Goal: Task Accomplishment & Management: Complete application form

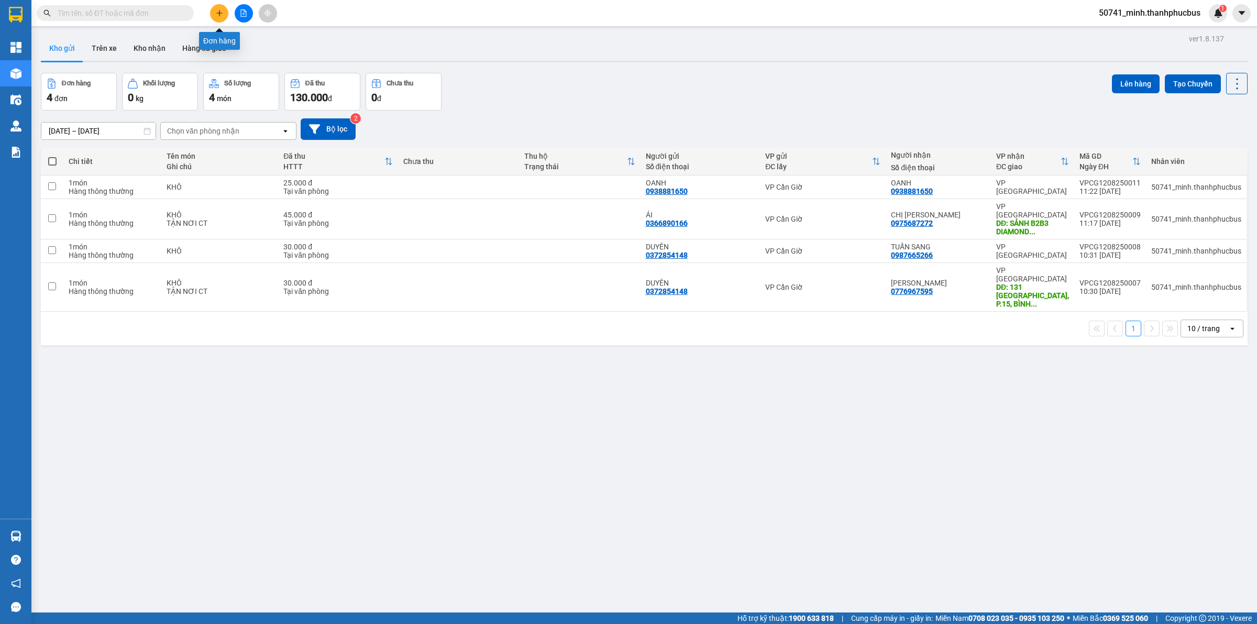
click at [220, 10] on icon "plus" at bounding box center [219, 12] width 7 height 7
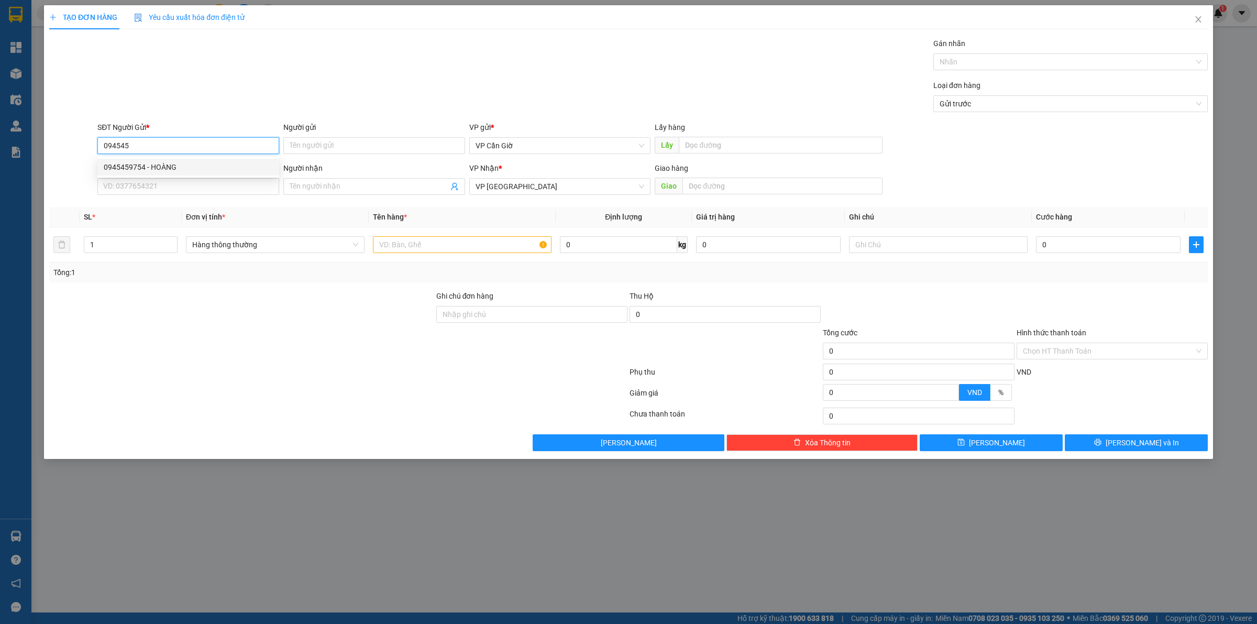
click at [161, 168] on div "0945459754 - HOÀNG" at bounding box center [188, 167] width 169 height 12
type input "0945459754"
type input "HOÀNG"
type input "45.000"
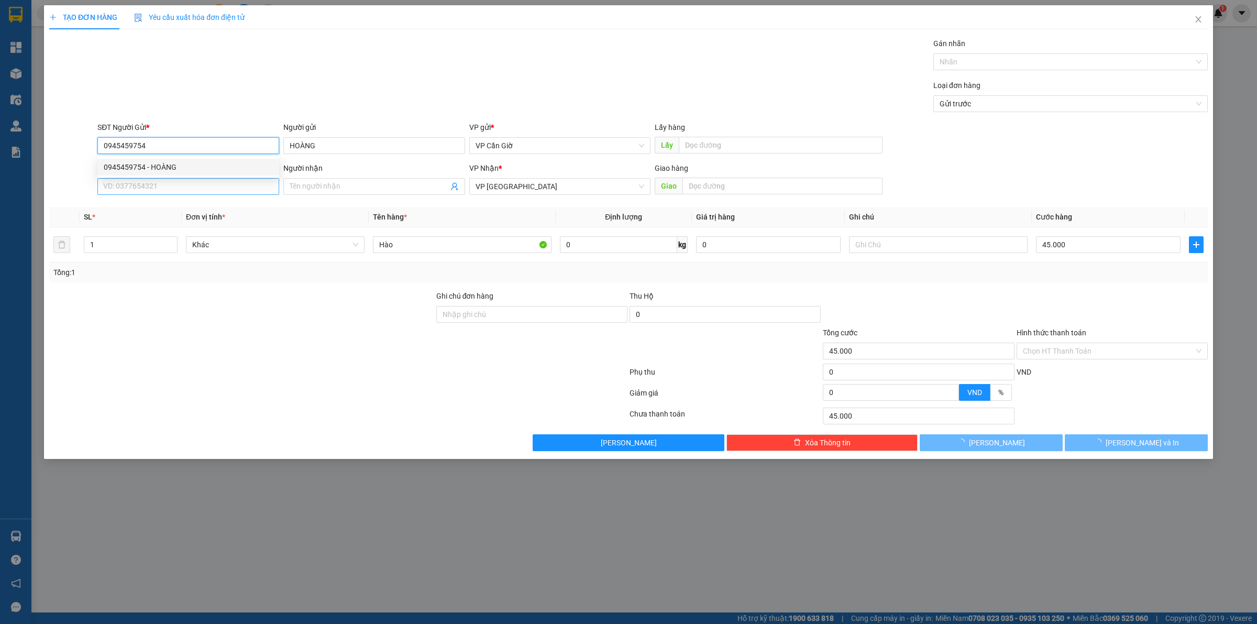
type input "0945459754"
click at [169, 185] on input "SĐT Người Nhận *" at bounding box center [188, 186] width 182 height 17
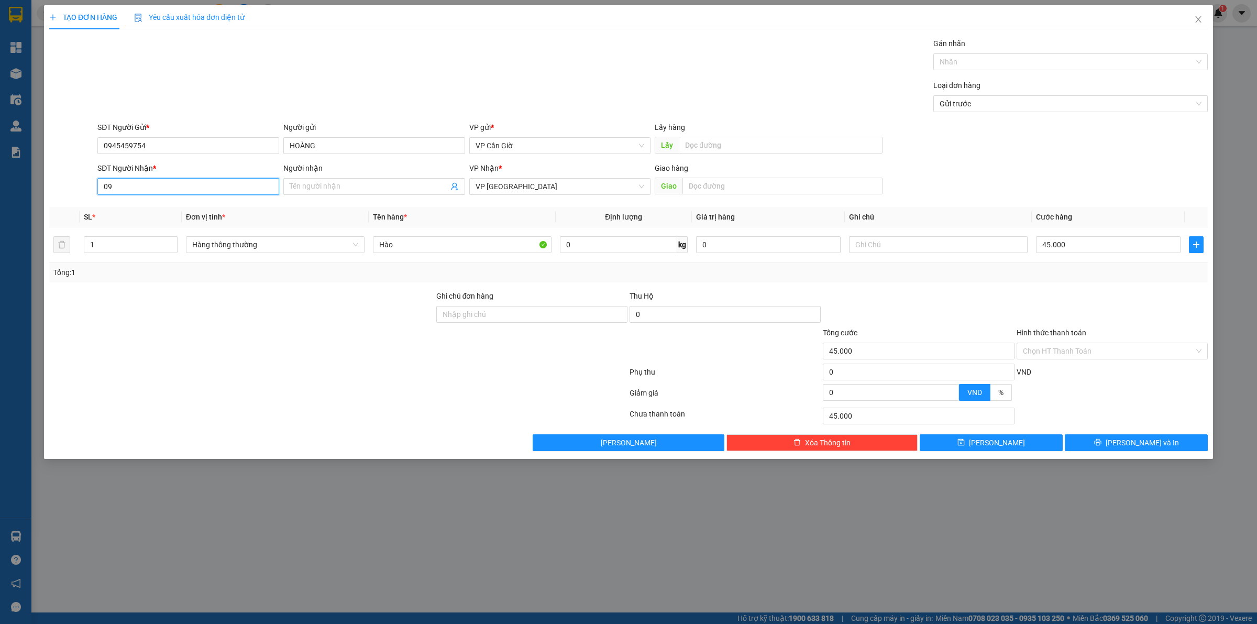
type input "0"
type input "0903842568"
click at [173, 208] on div "0903842568 - PHÚ" at bounding box center [188, 208] width 169 height 12
type input "PHÚ"
type input "25.000"
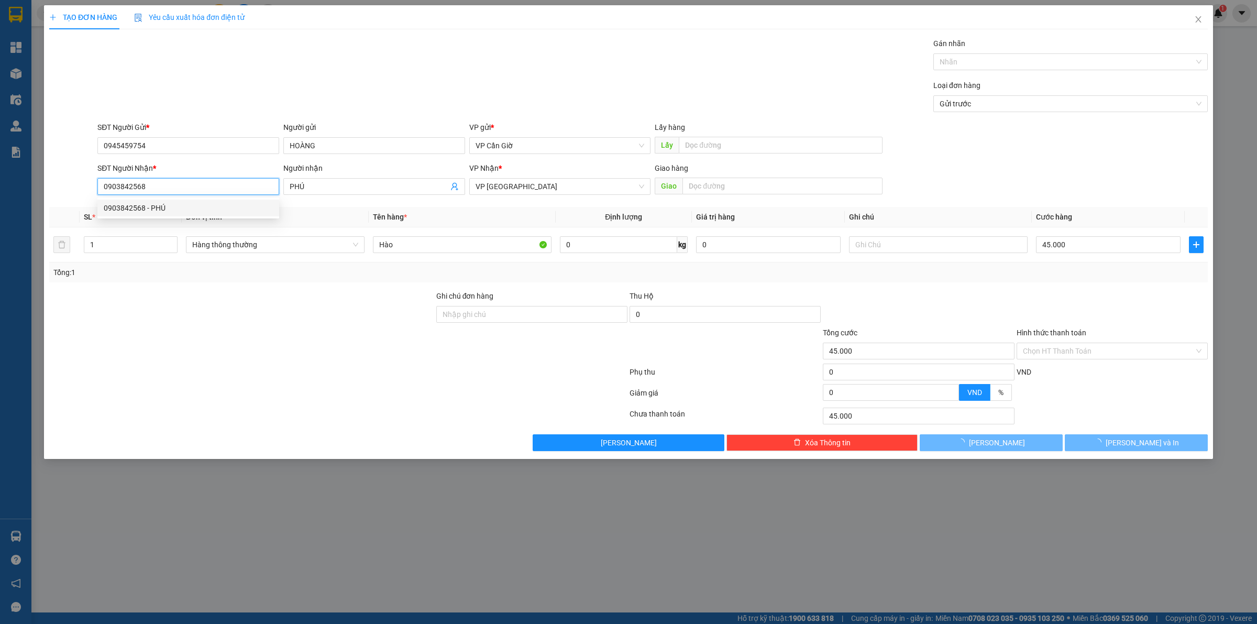
type input "25.000"
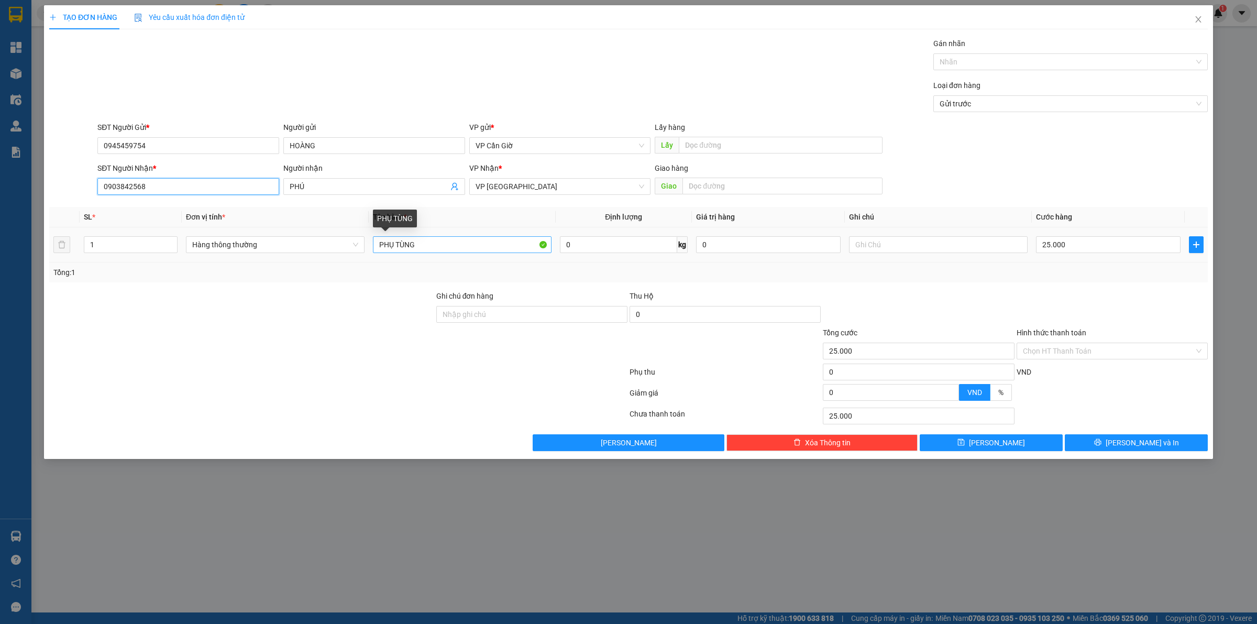
type input "0903842568"
click at [433, 245] on input "PHỤ TÙNG" at bounding box center [462, 244] width 179 height 17
click at [492, 241] on input "PHỤ TÙNG" at bounding box center [462, 244] width 179 height 17
click at [590, 250] on input "0" at bounding box center [618, 244] width 117 height 17
type input "1"
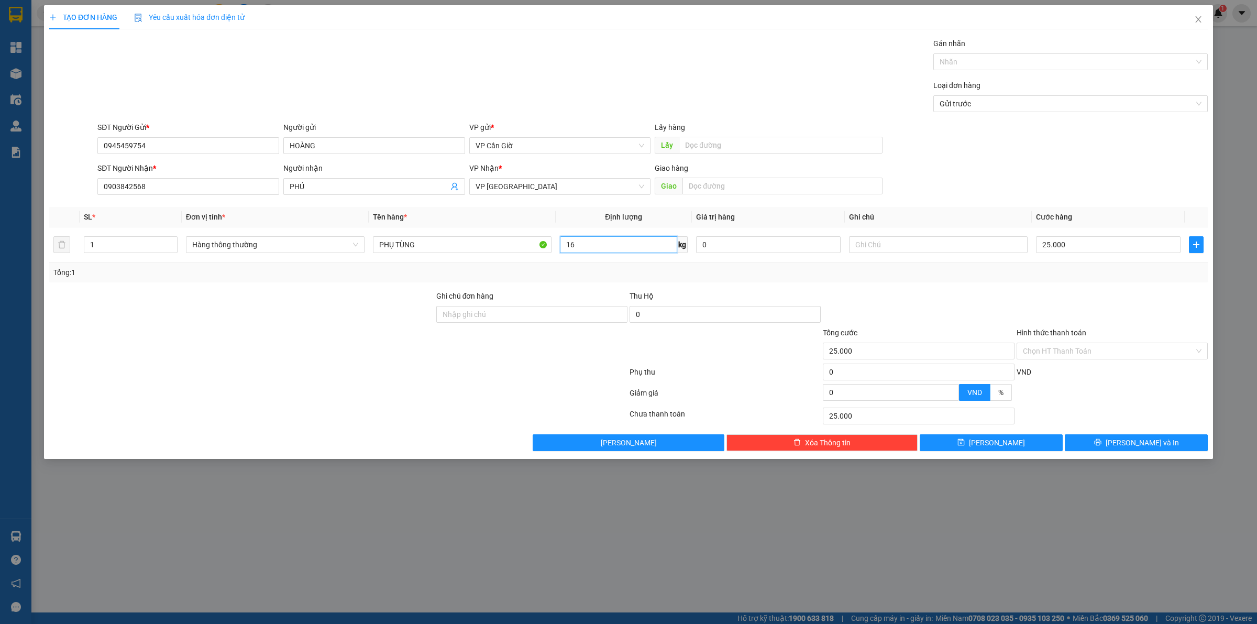
type input "16"
click at [625, 282] on div "Tổng: 1" at bounding box center [628, 272] width 1158 height 20
type input "55.000"
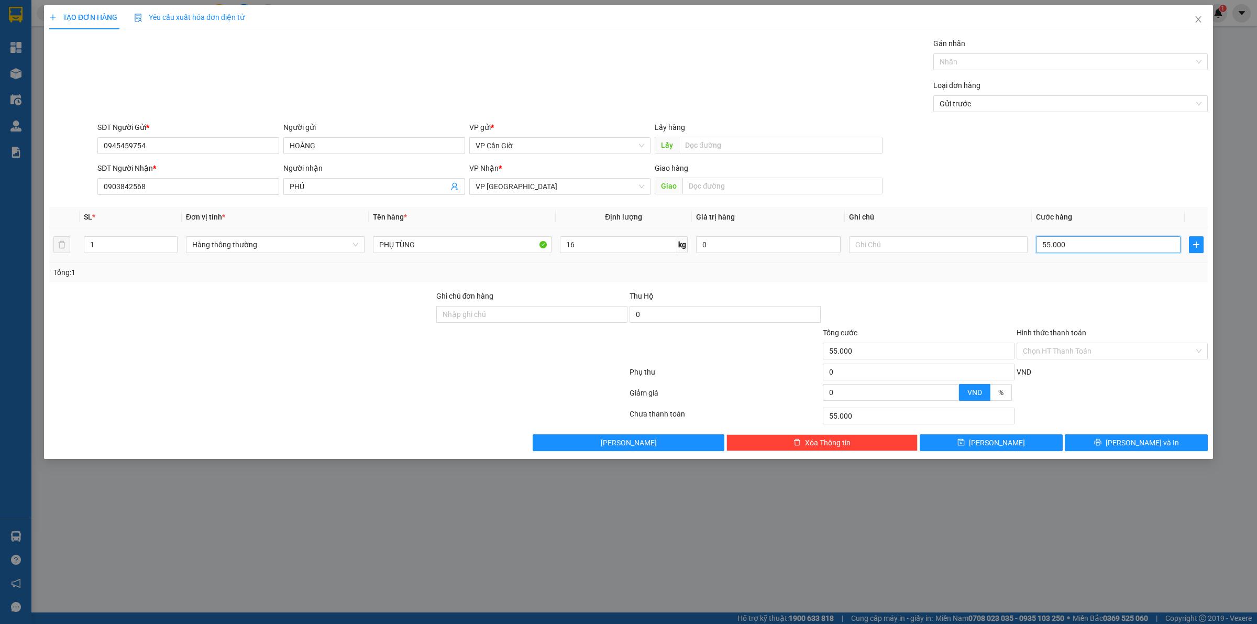
click at [1049, 246] on input "55.000" at bounding box center [1108, 244] width 145 height 17
type input "5.000"
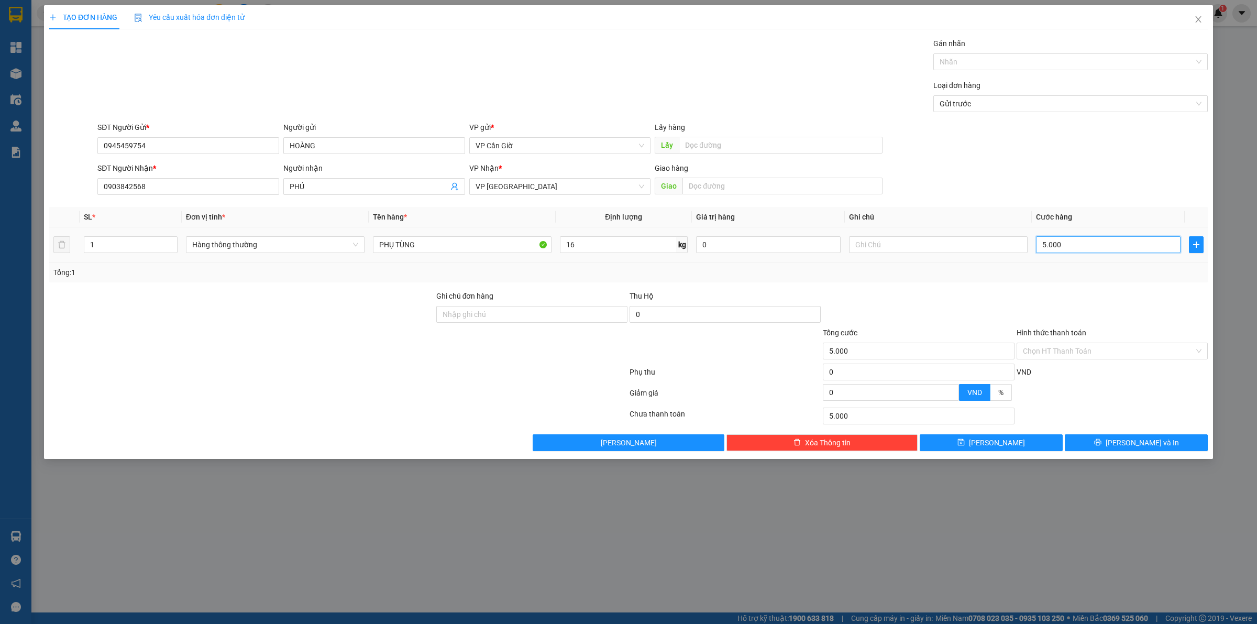
type input "0"
type input "000"
click at [1044, 243] on input "000" at bounding box center [1108, 244] width 145 height 17
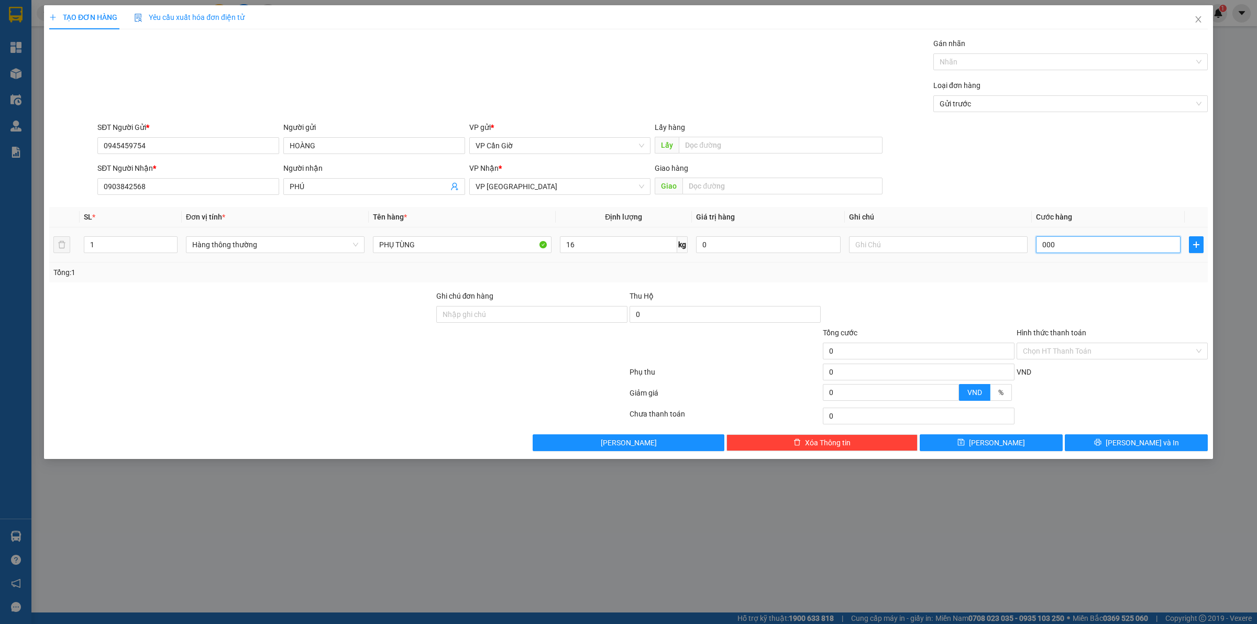
click at [1044, 243] on input "000" at bounding box center [1108, 244] width 145 height 17
type input "2"
type input "25"
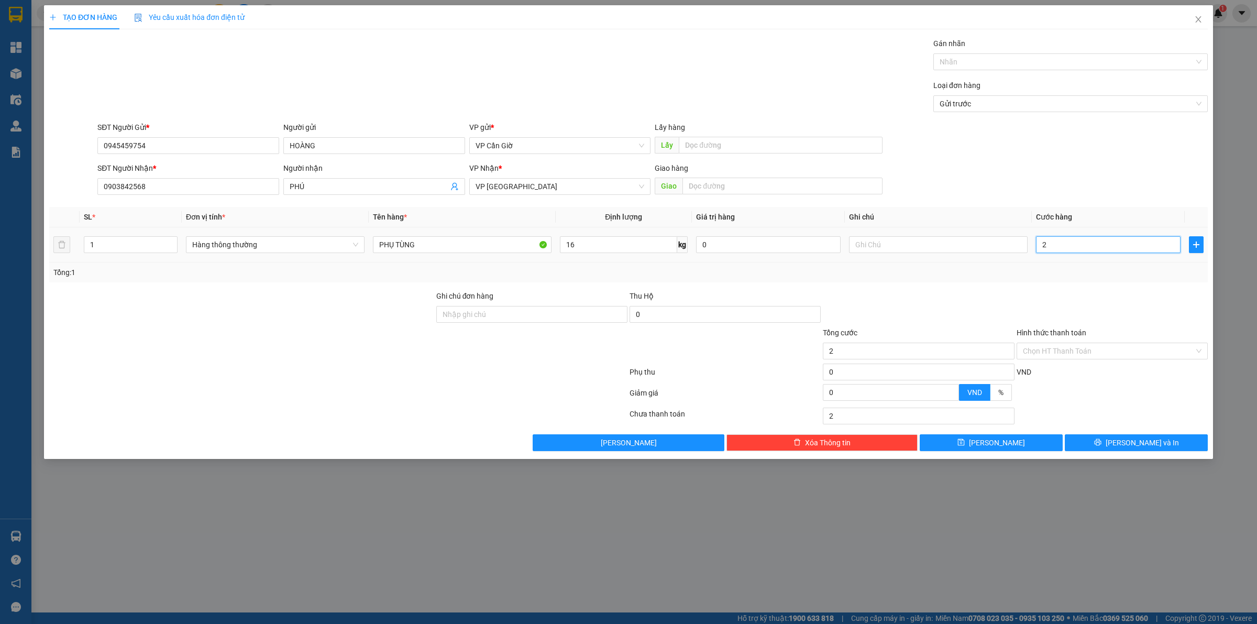
type input "25"
type input "25.000"
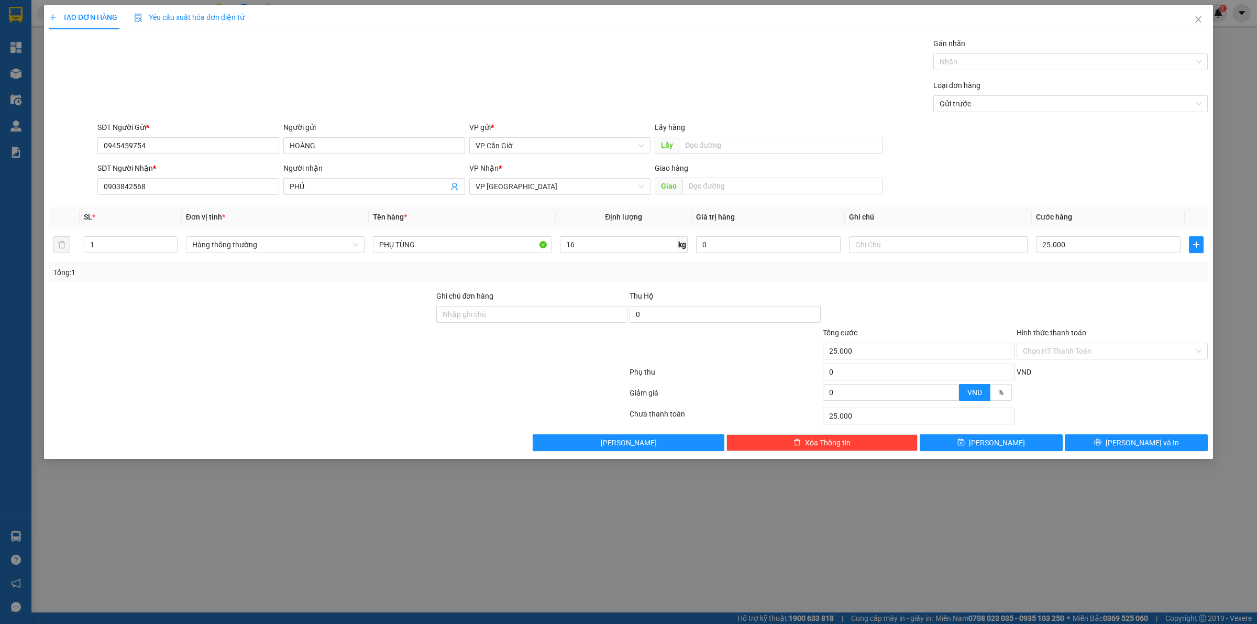
click at [1015, 296] on div at bounding box center [1111, 308] width 193 height 37
click at [593, 252] on input "16" at bounding box center [618, 244] width 117 height 17
click at [636, 267] on div "Tổng: 1" at bounding box center [628, 273] width 1150 height 12
click at [614, 242] on input "1" at bounding box center [618, 244] width 117 height 17
type input "2"
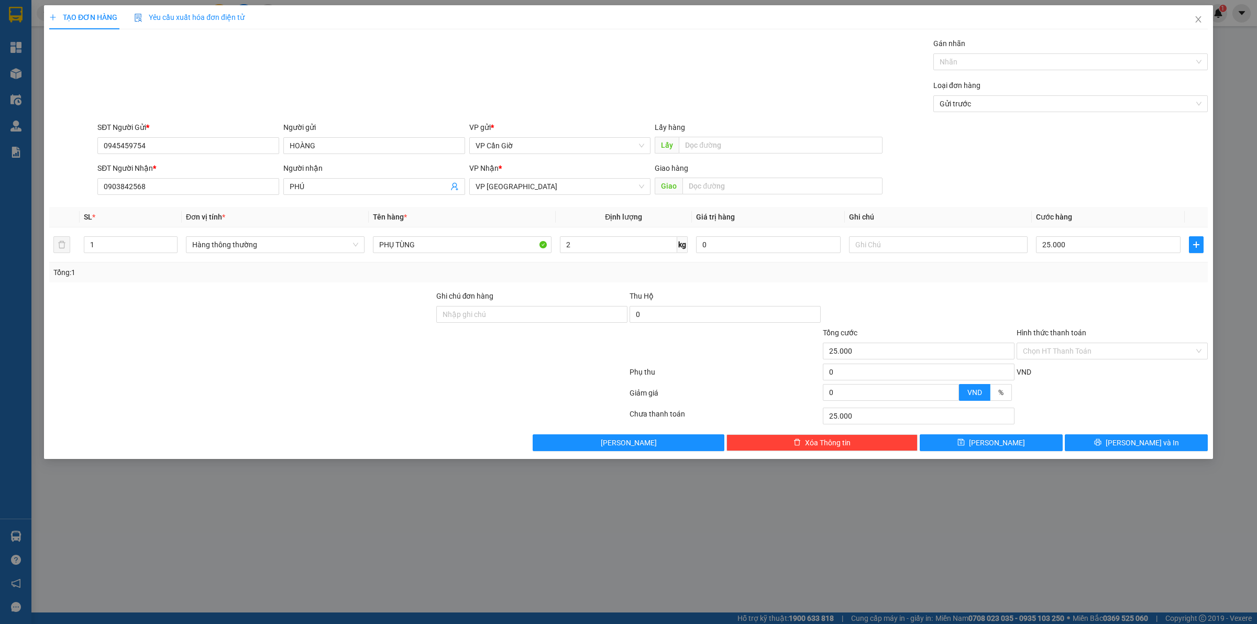
click at [747, 284] on div "Transit Pickup Surcharge Ids Transit Deliver Surcharge Ids Transit Deliver Surc…" at bounding box center [628, 244] width 1158 height 413
click at [1093, 346] on input "Hình thức thanh toán" at bounding box center [1108, 351] width 171 height 16
click at [1069, 368] on div "Tại văn phòng" at bounding box center [1112, 373] width 179 height 12
type input "0"
click at [1102, 442] on button "[PERSON_NAME] và In" at bounding box center [1135, 442] width 143 height 17
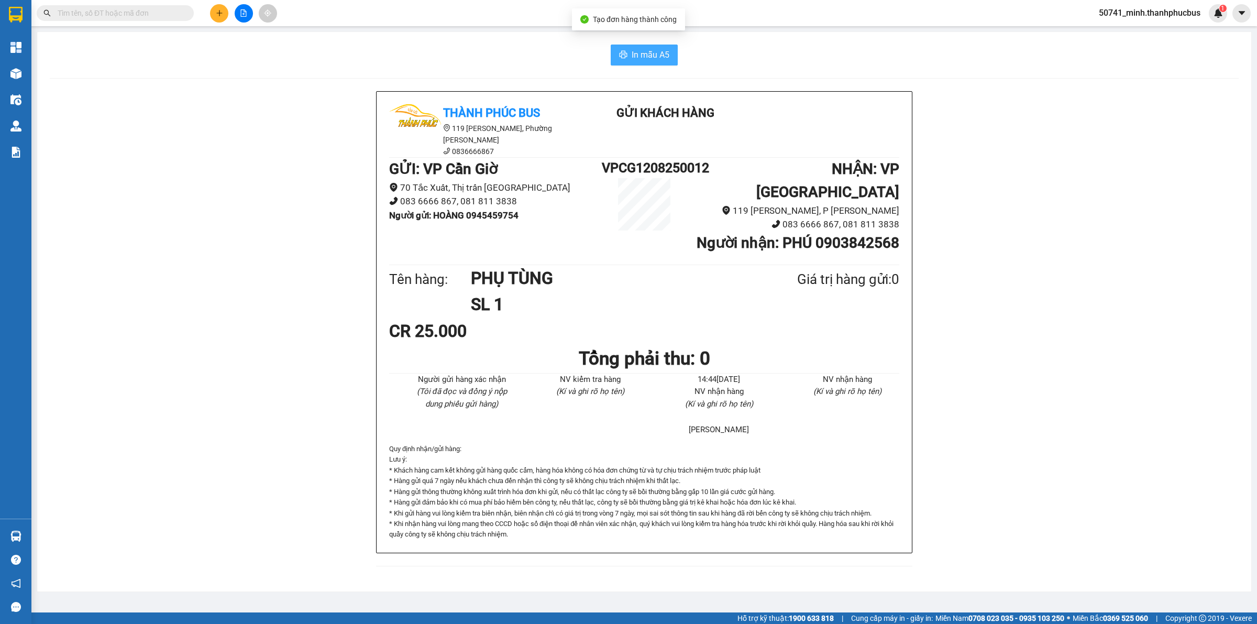
click at [641, 62] on button "In mẫu A5" at bounding box center [644, 55] width 67 height 21
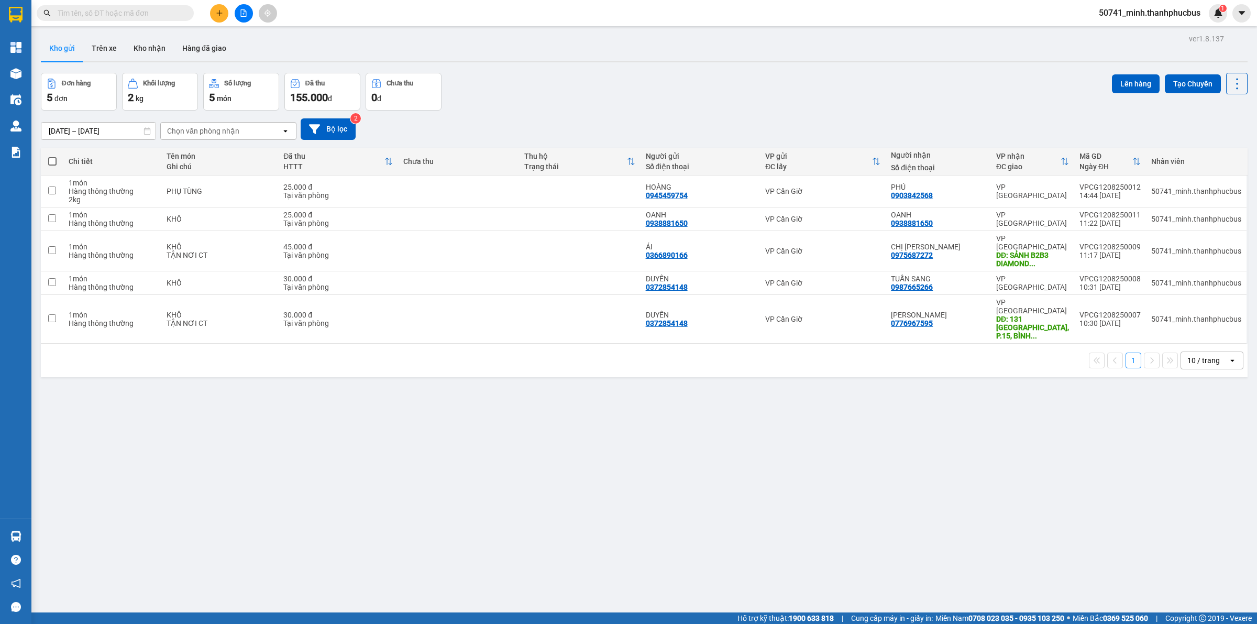
click at [216, 17] on button at bounding box center [219, 13] width 18 height 18
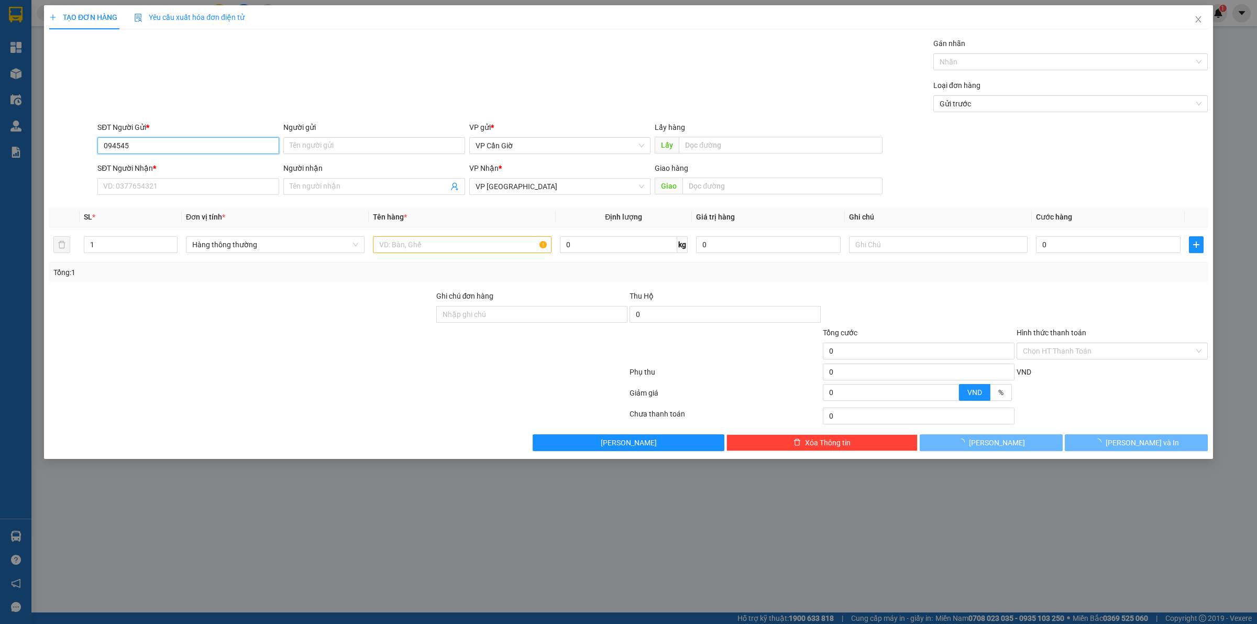
click at [168, 148] on input "094545" at bounding box center [188, 145] width 182 height 17
click at [161, 165] on div "0945459754 - HOÀNG" at bounding box center [188, 167] width 169 height 12
type input "0945459754"
type input "HOÀNG"
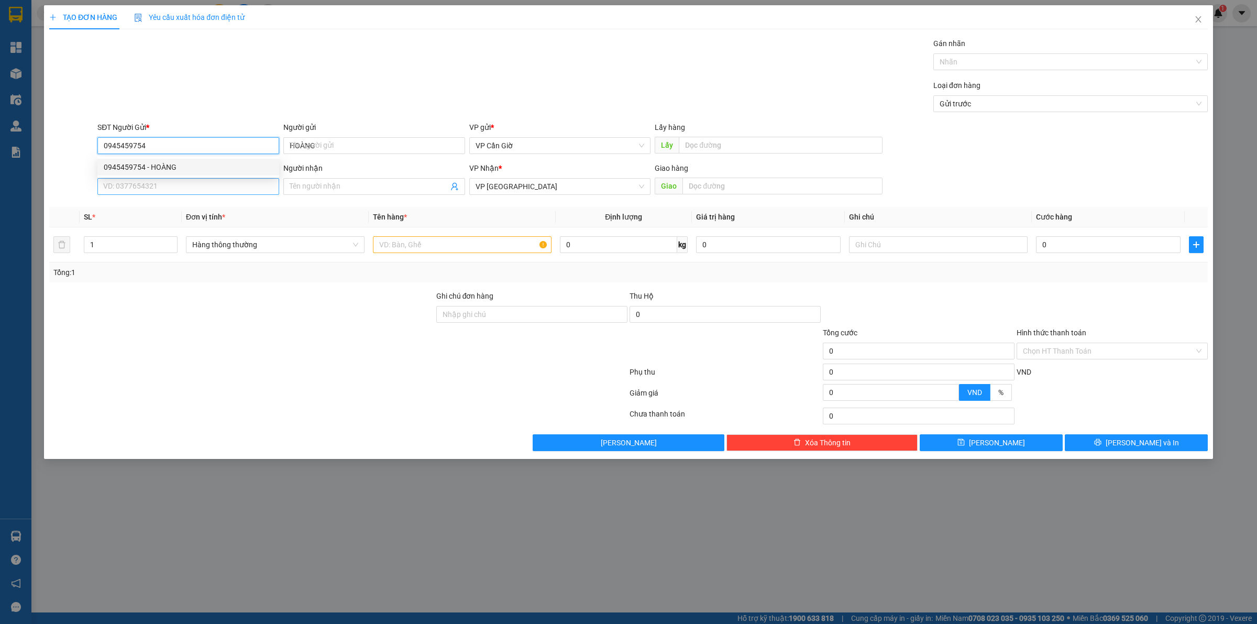
type input "25.000"
type input "0945459754"
click at [165, 182] on input "SĐT Người Nhận *" at bounding box center [188, 186] width 182 height 17
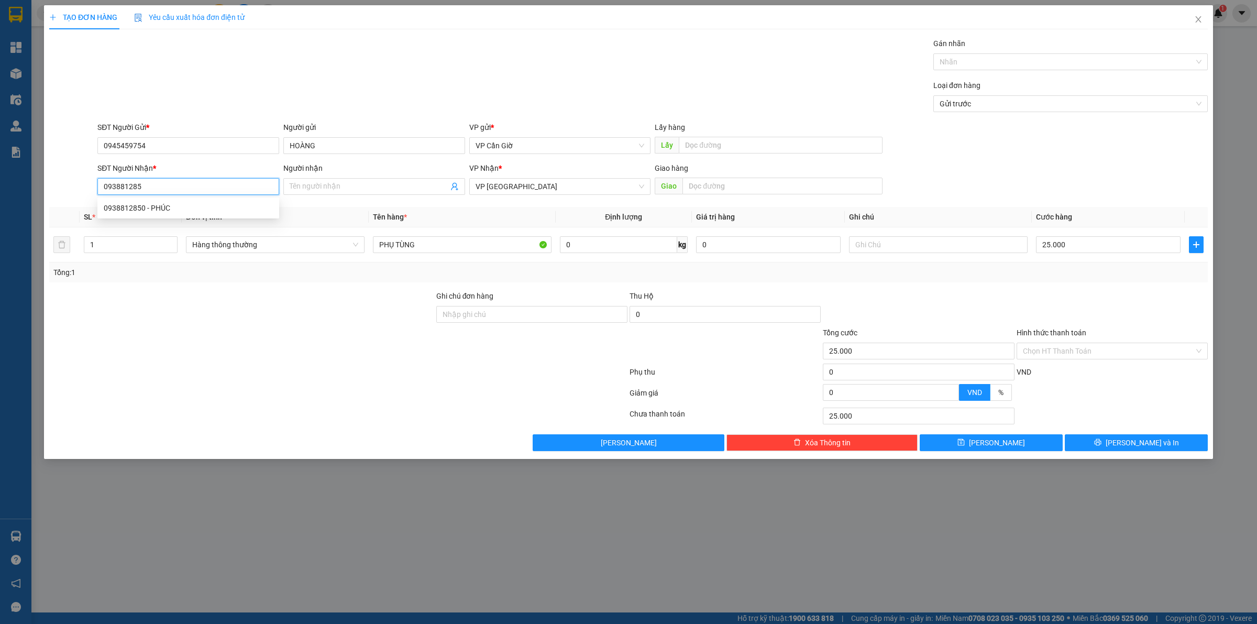
type input "0938812850"
click at [178, 205] on div "0938812850 - PHÚC" at bounding box center [188, 208] width 169 height 12
type input "PHÚC"
type input "140.000"
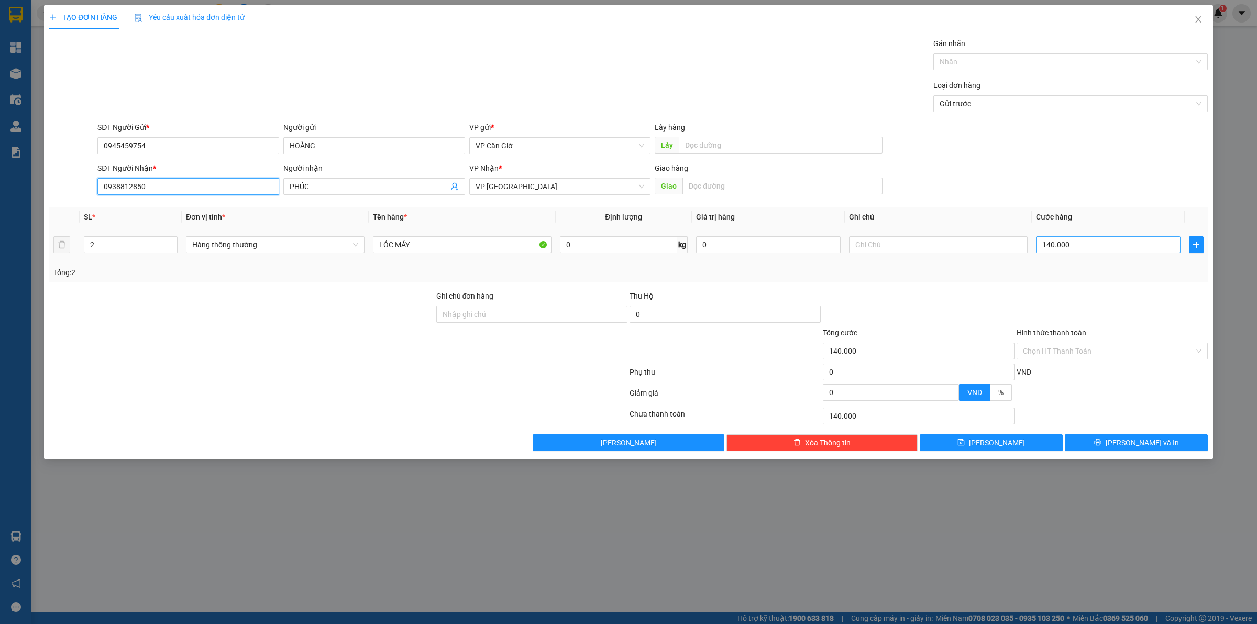
type input "0938812850"
click at [1061, 251] on input "140.000" at bounding box center [1108, 244] width 145 height 17
type input "1"
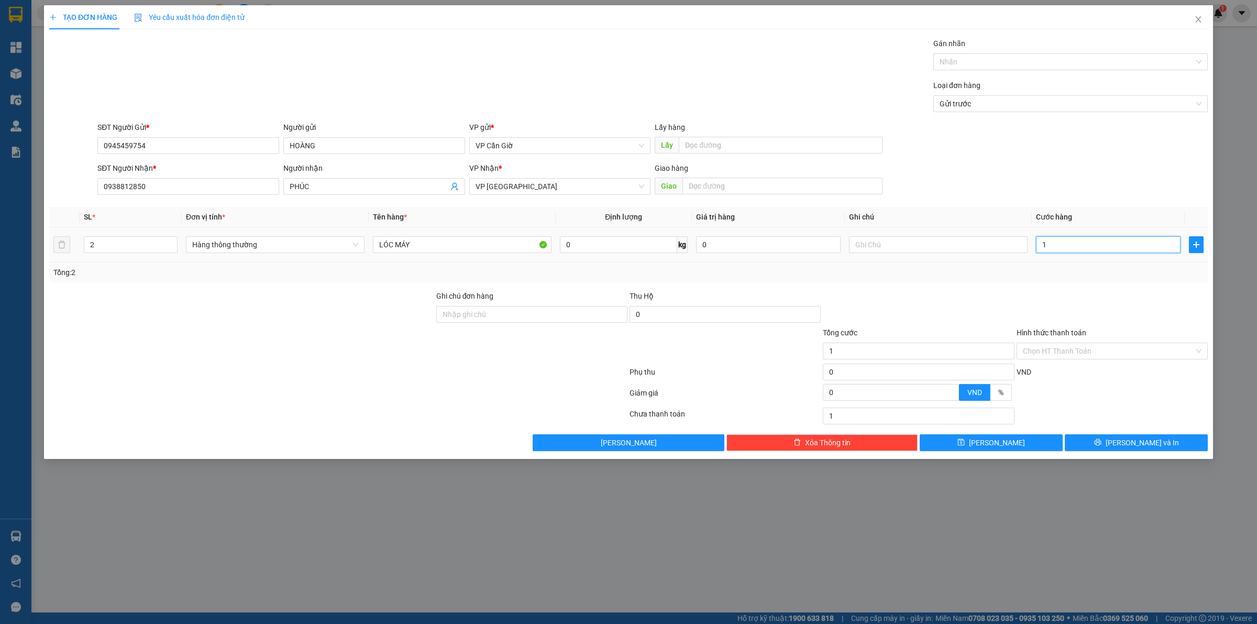
type input "16"
type input "160"
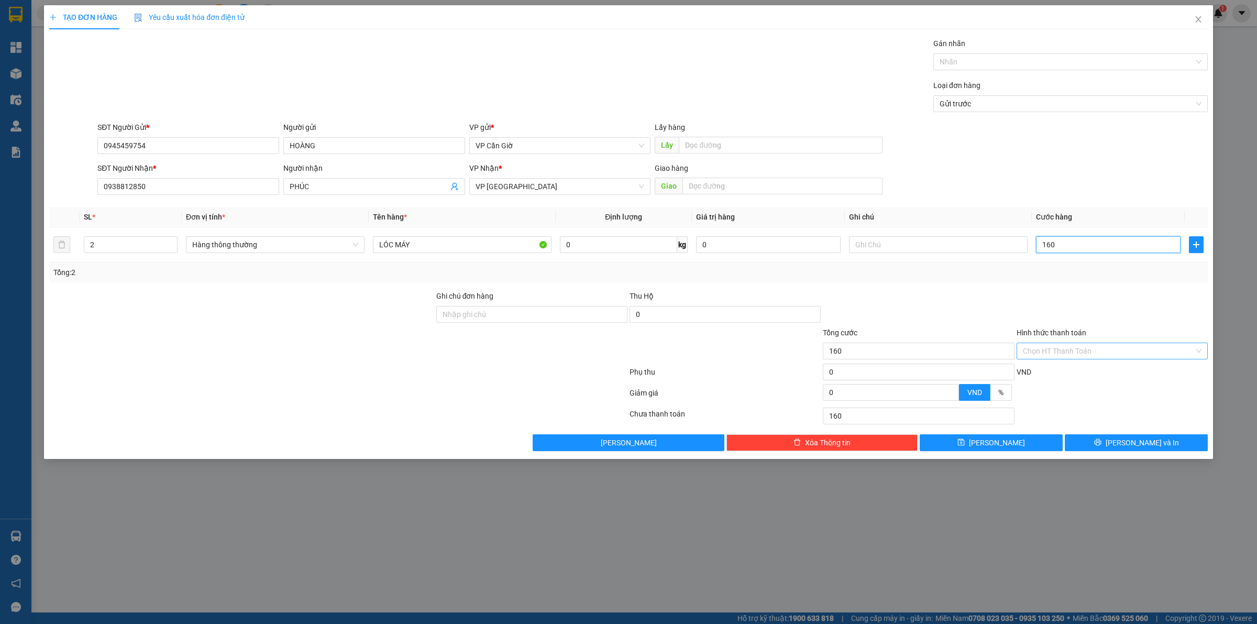
type input "160"
type input "160.000"
click at [1045, 358] on input "Hình thức thanh toán" at bounding box center [1108, 351] width 171 height 16
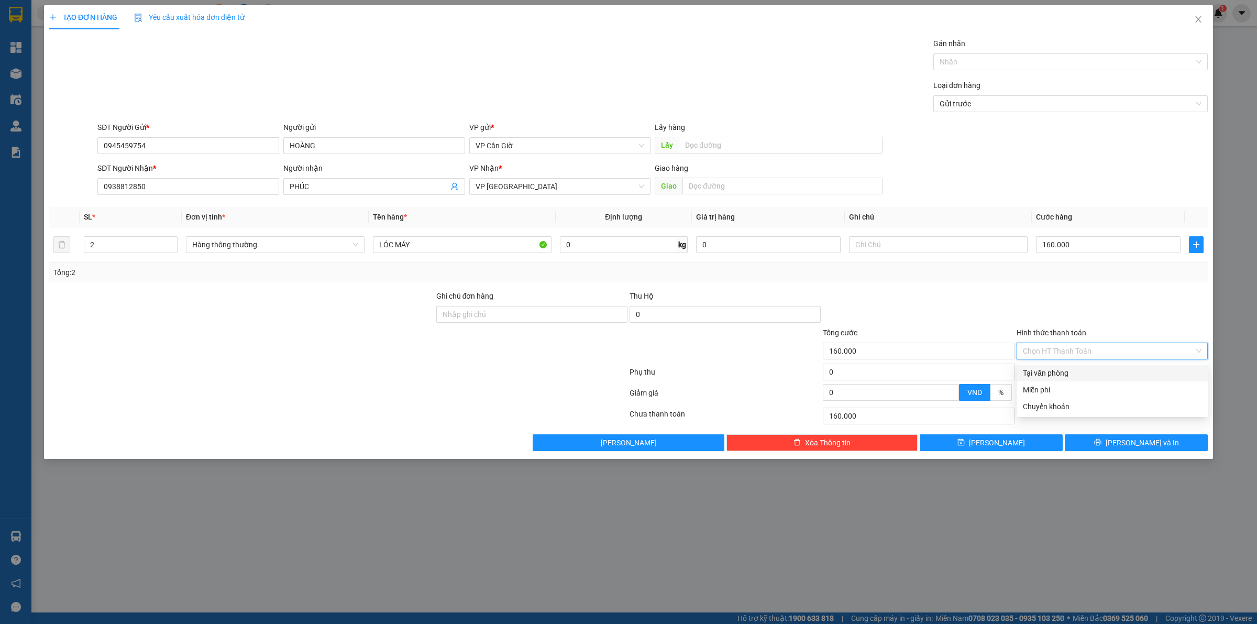
click at [1025, 299] on div at bounding box center [1111, 308] width 193 height 37
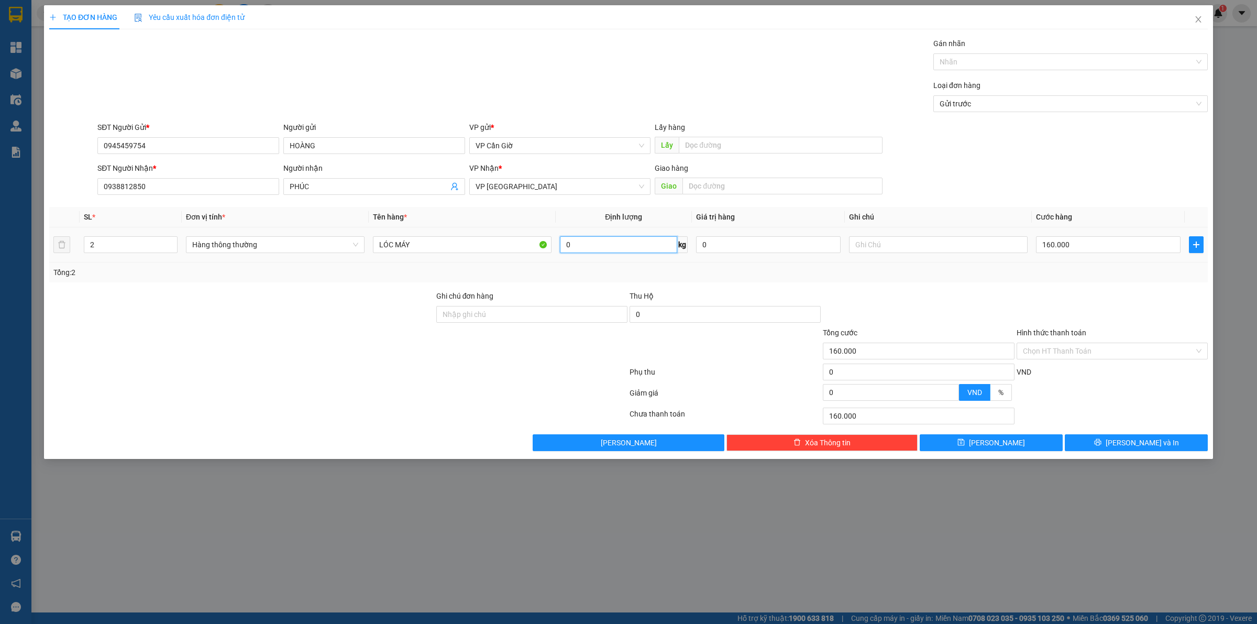
click at [618, 246] on input "0" at bounding box center [618, 244] width 117 height 17
type input "80"
click at [763, 275] on div "Tổng: 2" at bounding box center [628, 273] width 1150 height 12
type input "0"
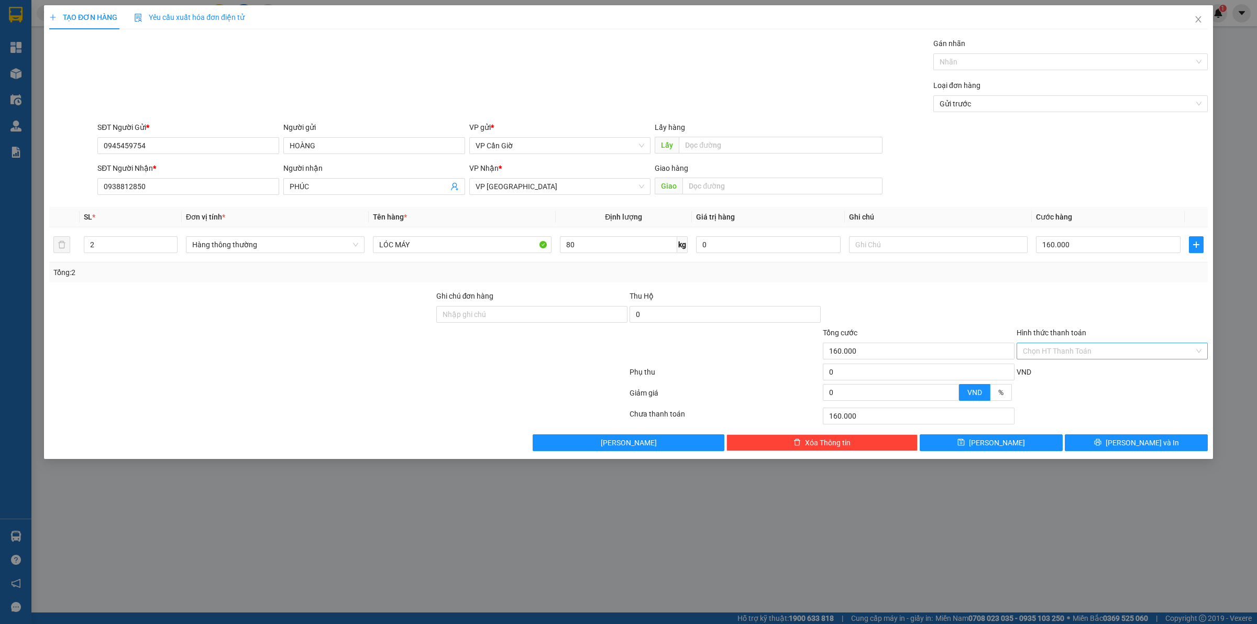
type input "0"
click at [1076, 242] on input "0" at bounding box center [1108, 244] width 145 height 17
type input "1"
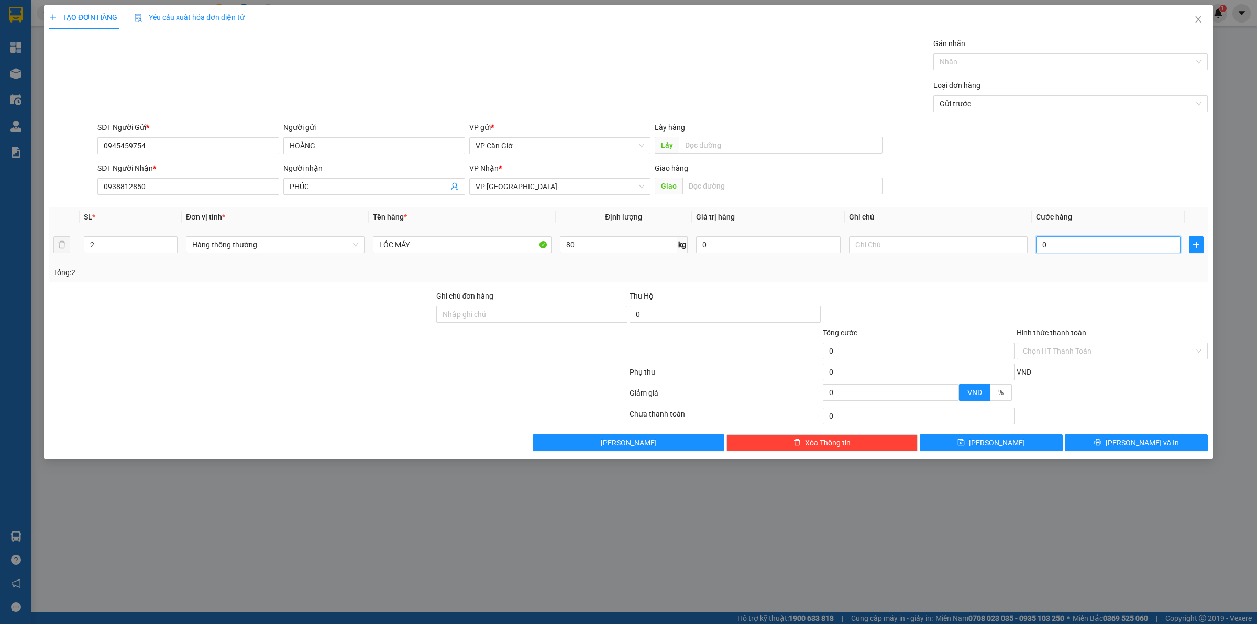
type input "1"
type input "16"
type input "160"
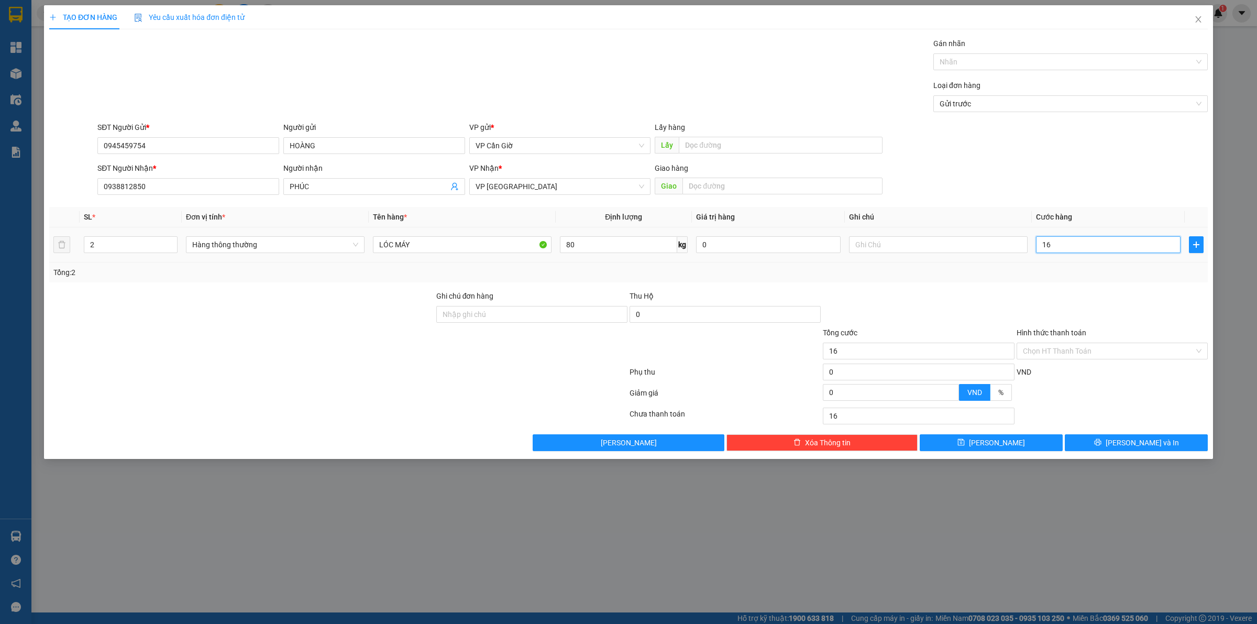
type input "160"
type input "160.000"
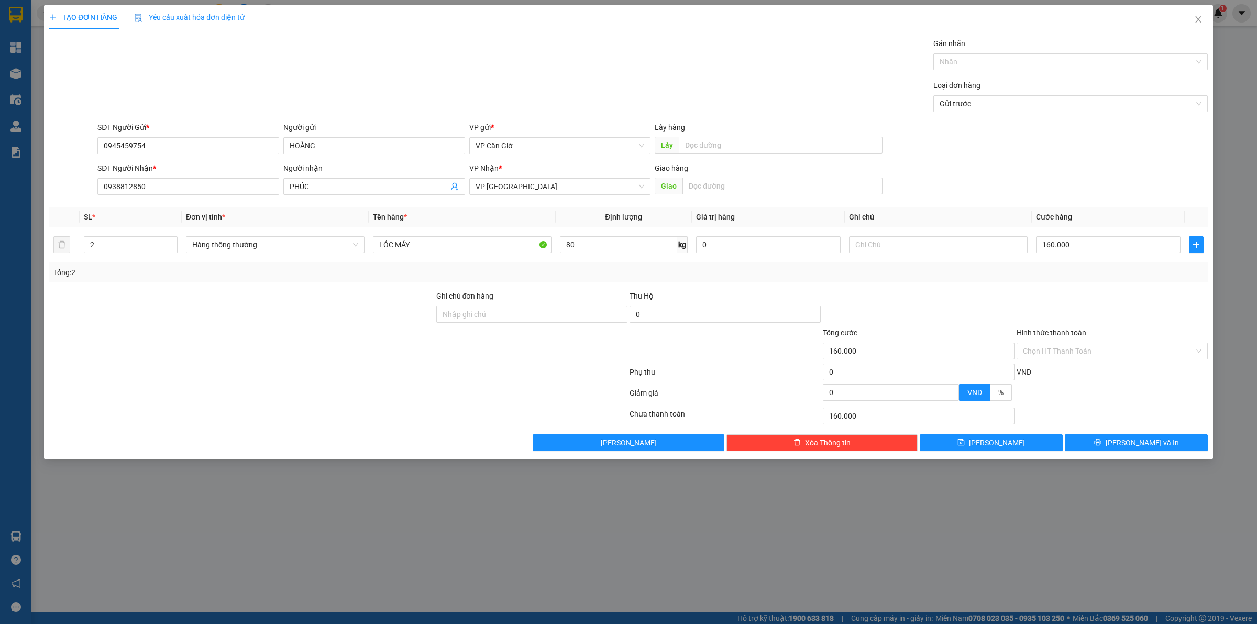
click at [1066, 280] on div "Tổng: 2" at bounding box center [628, 272] width 1158 height 20
click at [1072, 344] on input "Hình thức thanh toán" at bounding box center [1108, 351] width 171 height 16
click at [1071, 369] on div "Tại văn phòng" at bounding box center [1112, 373] width 179 height 12
type input "0"
click at [1121, 451] on button "[PERSON_NAME] và In" at bounding box center [1135, 442] width 143 height 17
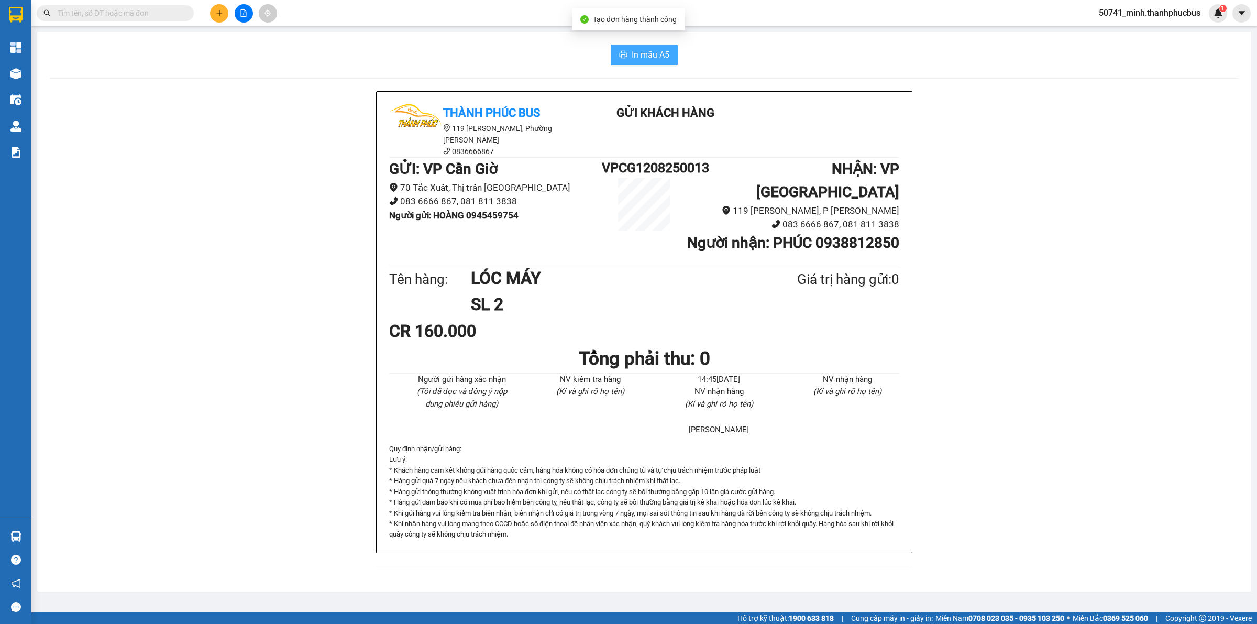
click at [656, 52] on span "In mẫu A5" at bounding box center [650, 54] width 38 height 13
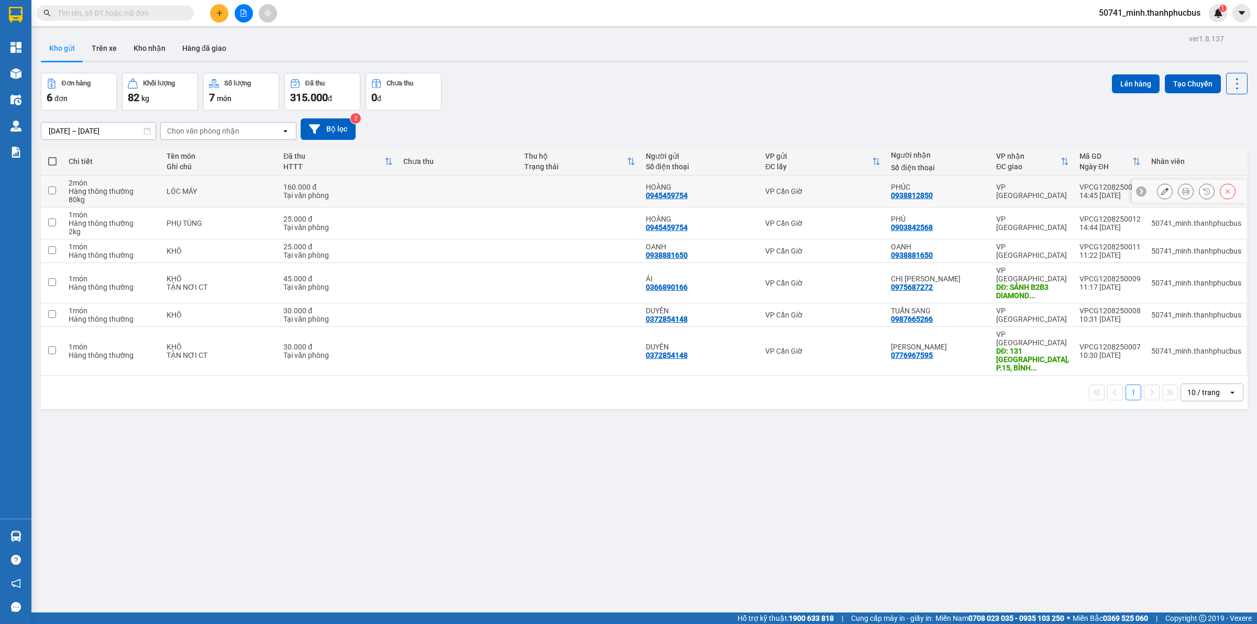
click at [1157, 189] on button at bounding box center [1164, 191] width 15 height 18
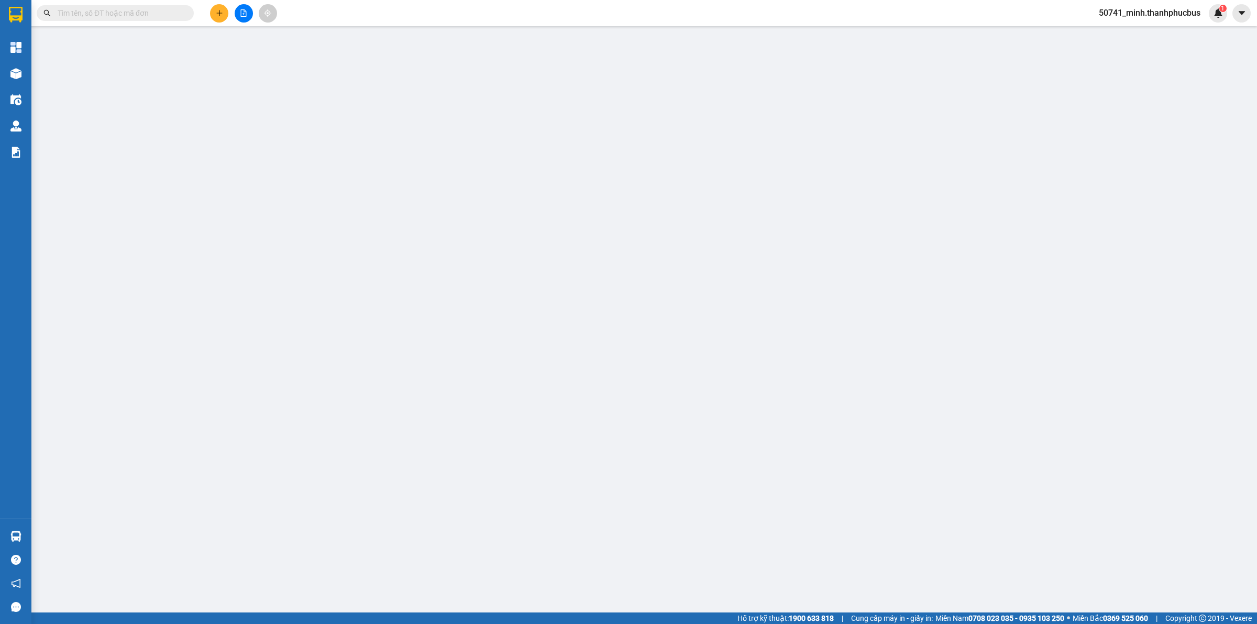
type input "0945459754"
type input "HOÀNG"
type input "0938812850"
type input "PHÚC"
type input "160.000"
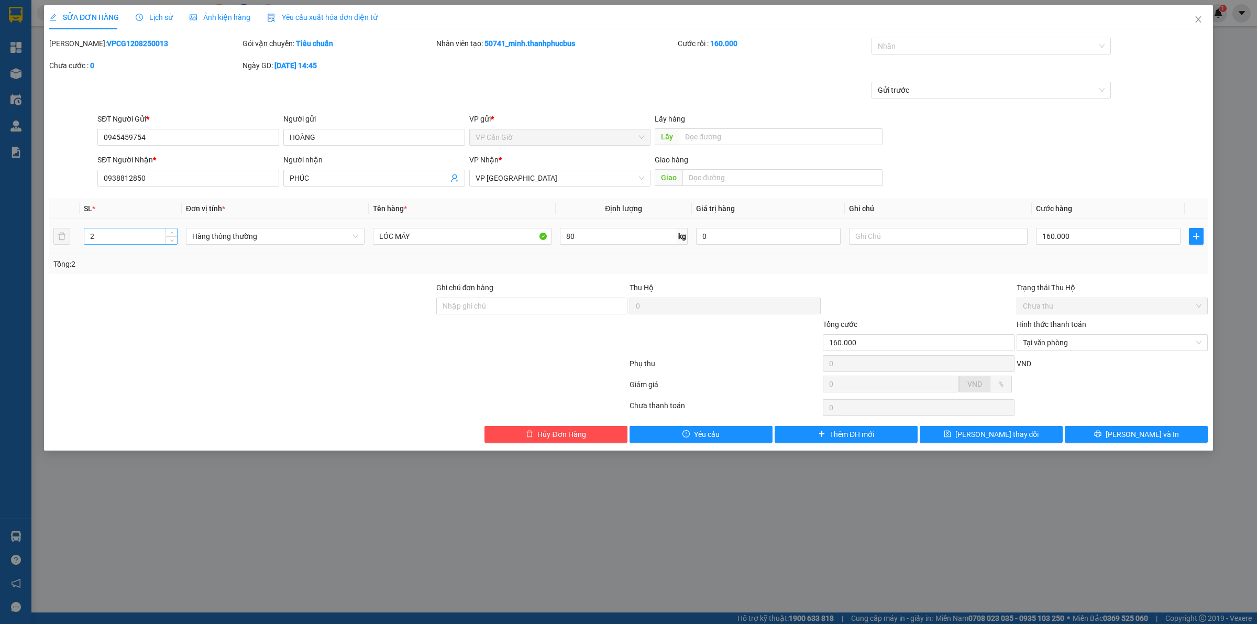
click at [159, 236] on input "2" at bounding box center [130, 236] width 93 height 16
type input "1"
click at [512, 312] on input "Ghi chú đơn hàng" at bounding box center [531, 305] width 191 height 17
click at [1153, 385] on div at bounding box center [1111, 388] width 193 height 18
click at [1144, 437] on span "[PERSON_NAME] và In" at bounding box center [1141, 434] width 73 height 12
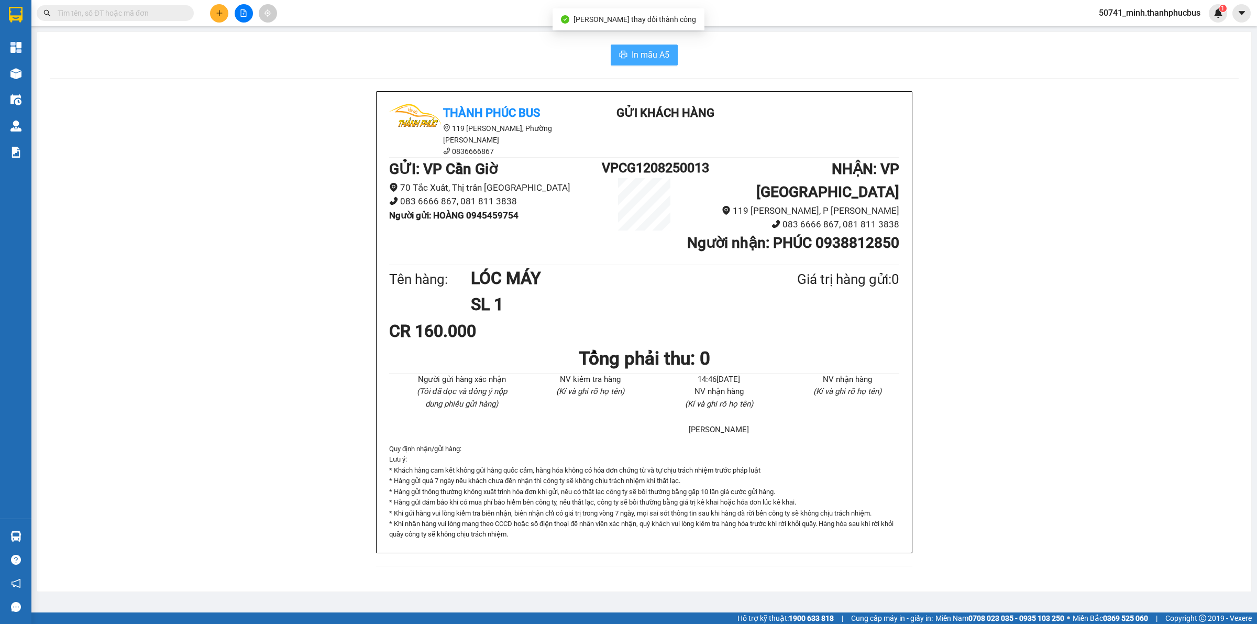
click at [657, 54] on span "In mẫu A5" at bounding box center [650, 54] width 38 height 13
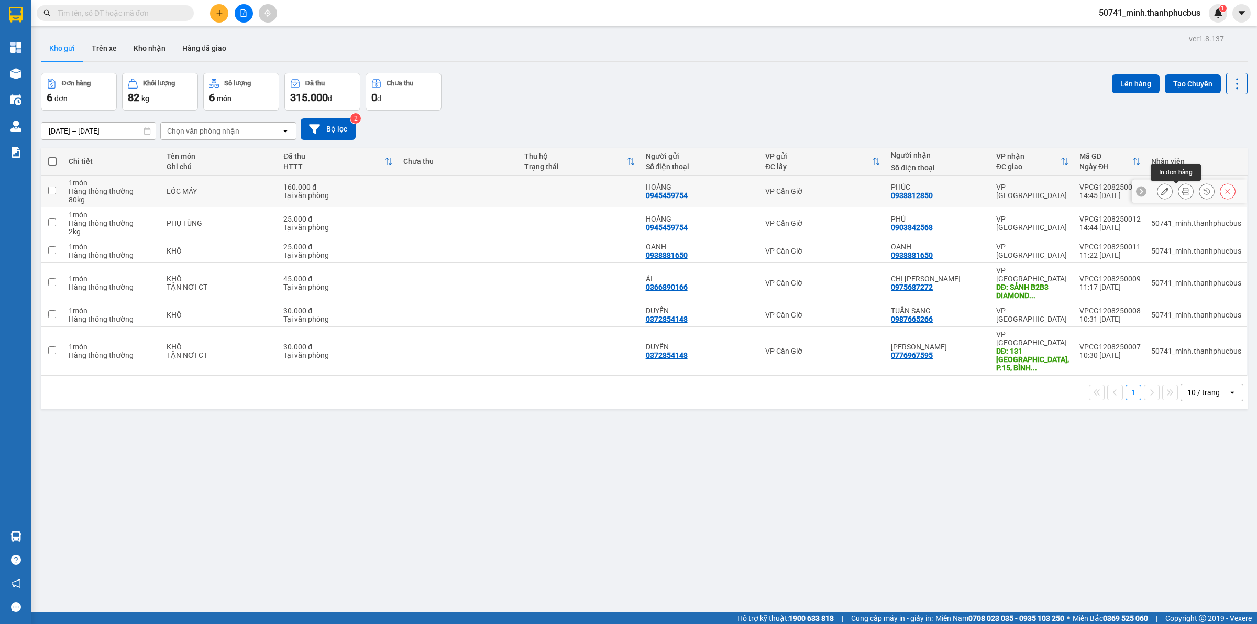
click at [1178, 186] on button at bounding box center [1185, 191] width 15 height 18
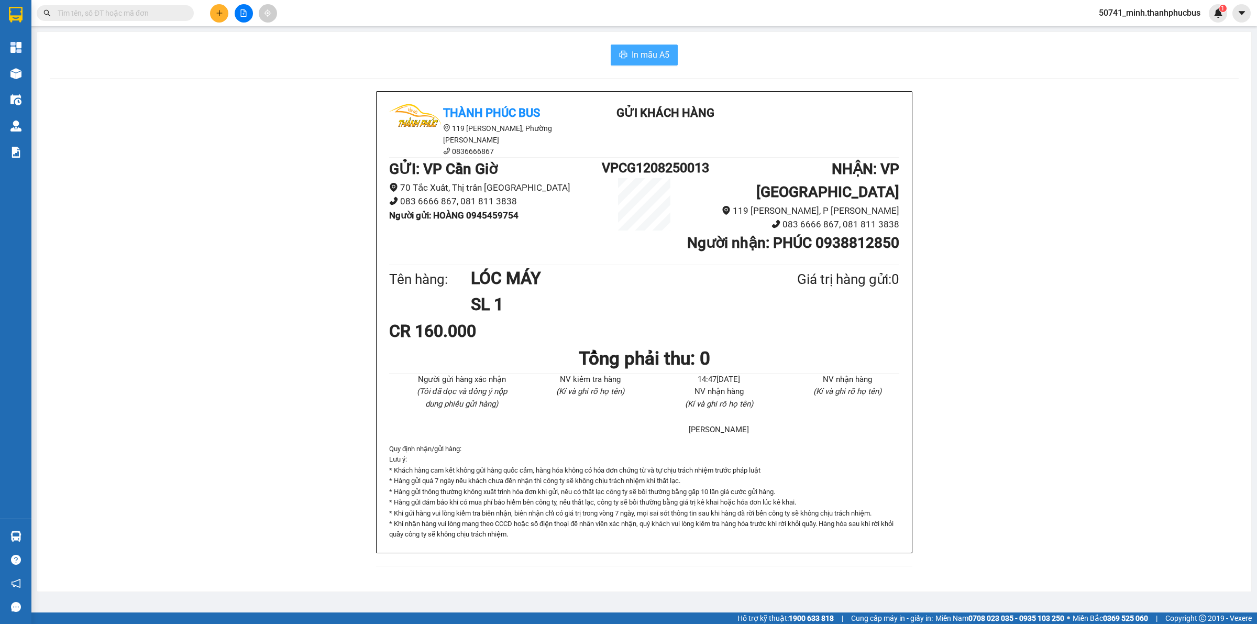
click at [650, 48] on button "In mẫu A5" at bounding box center [644, 55] width 67 height 21
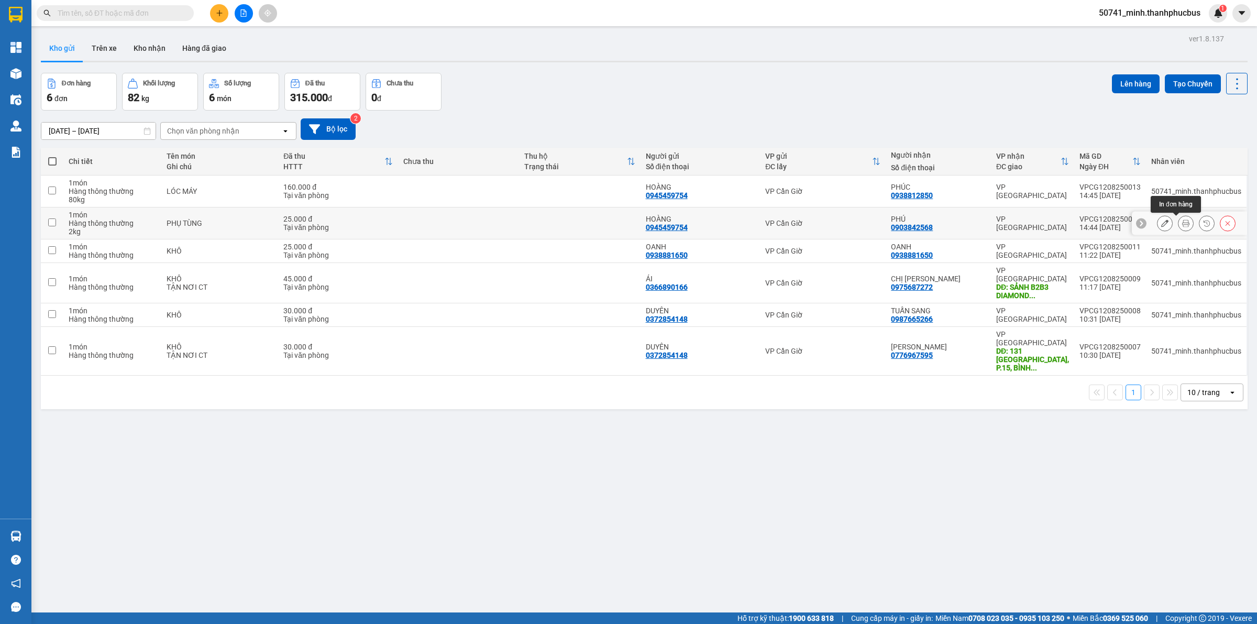
click at [1182, 224] on icon at bounding box center [1185, 222] width 7 height 7
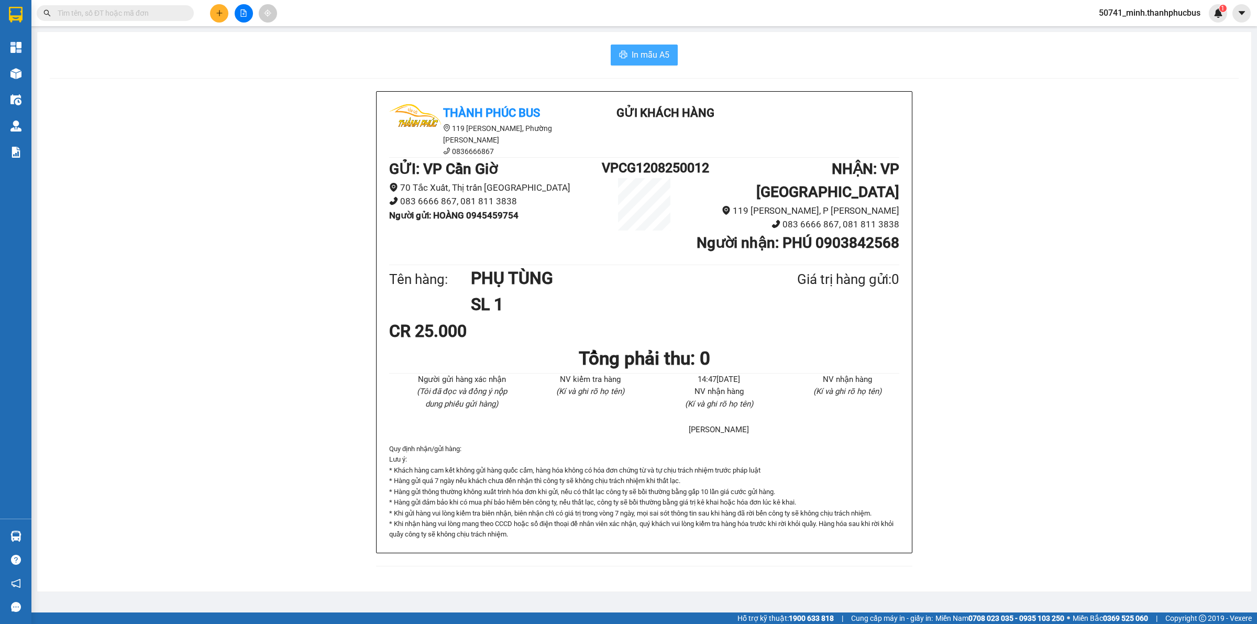
click at [652, 47] on button "In mẫu A5" at bounding box center [644, 55] width 67 height 21
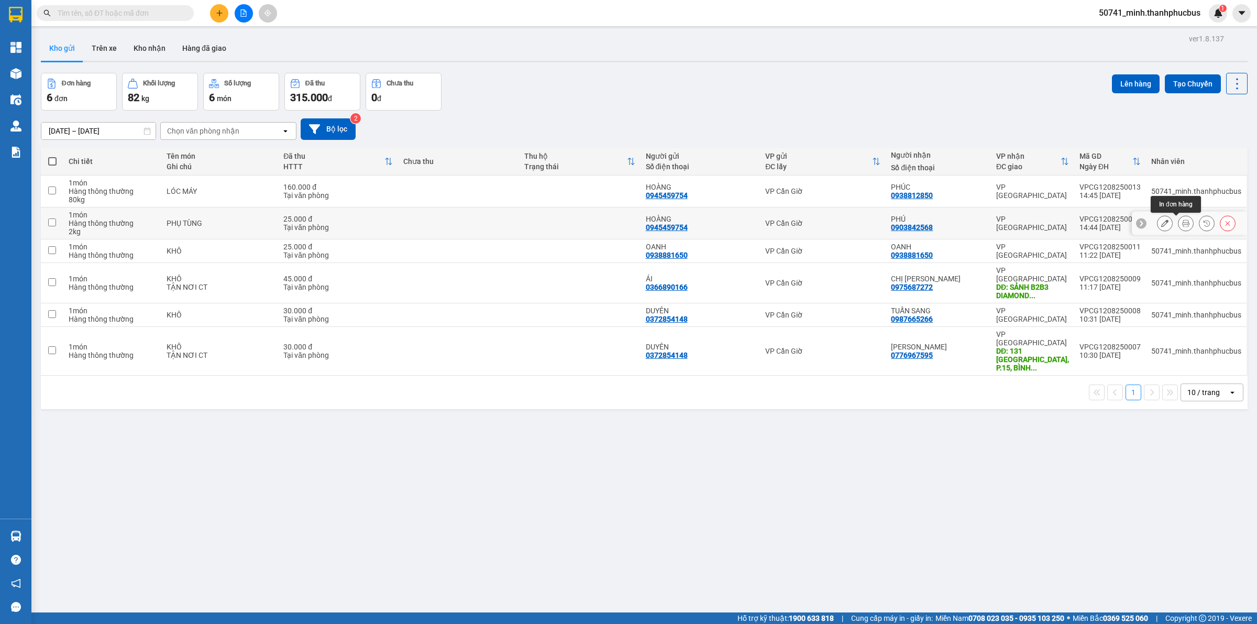
click at [1179, 216] on div at bounding box center [1186, 223] width 16 height 16
click at [1182, 192] on icon at bounding box center [1185, 190] width 7 height 7
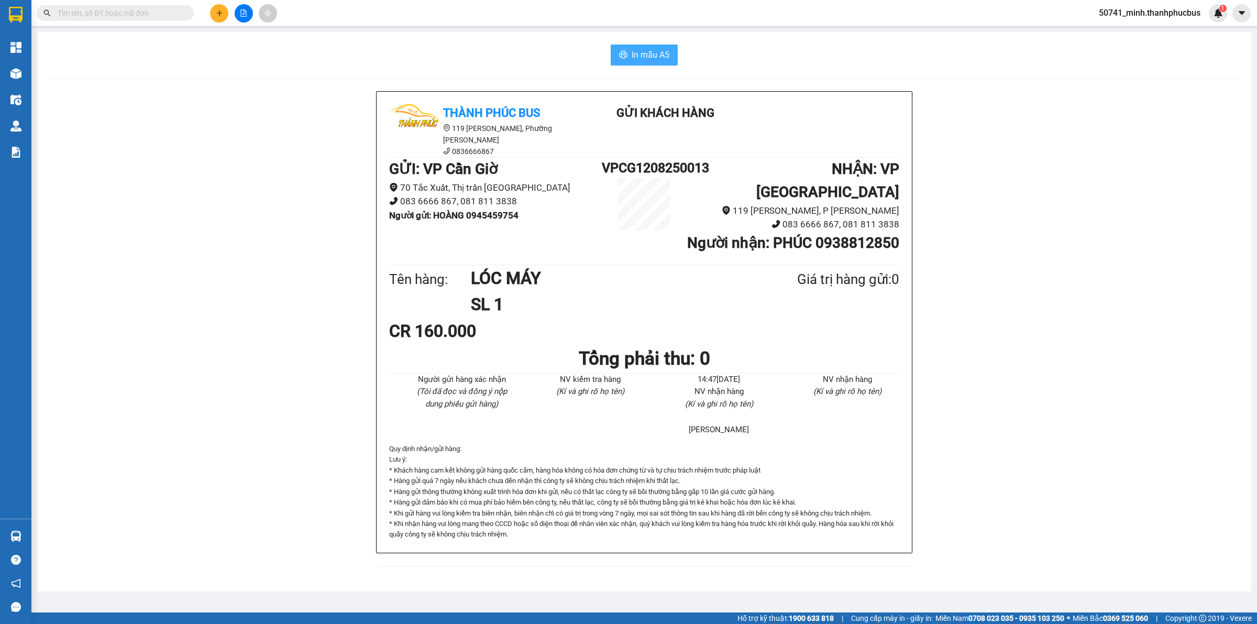
click at [656, 53] on span "In mẫu A5" at bounding box center [650, 54] width 38 height 13
drag, startPoint x: 656, startPoint y: 53, endPoint x: 714, endPoint y: 84, distance: 65.1
click at [656, 53] on span "In mẫu A5" at bounding box center [650, 54] width 38 height 13
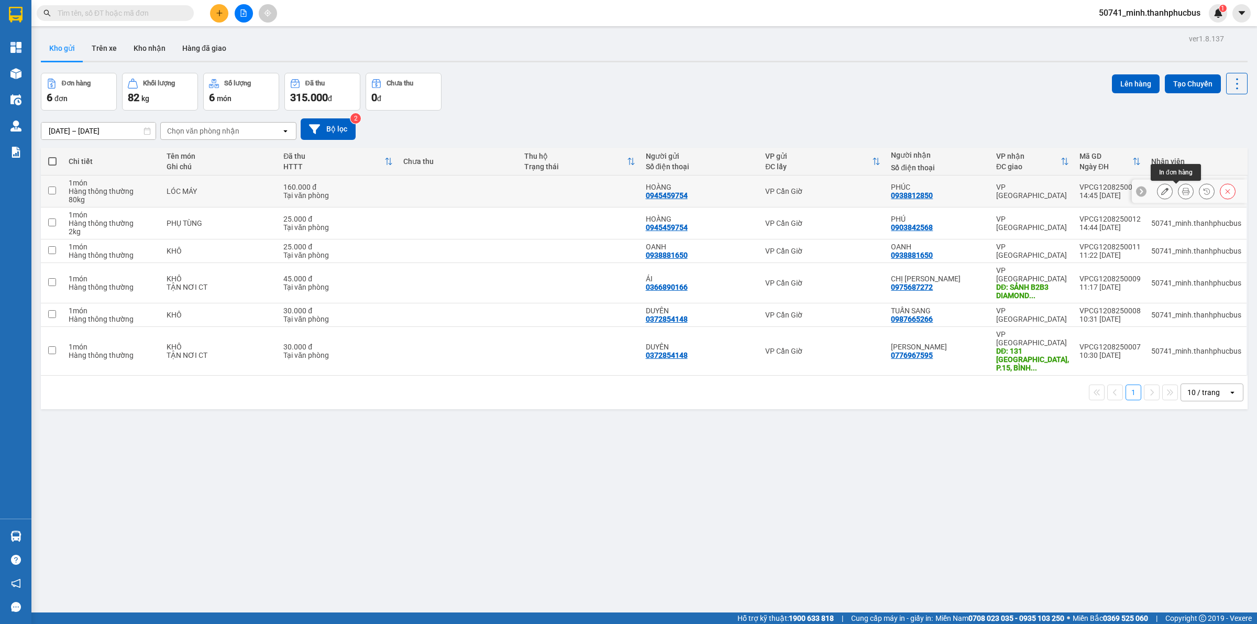
click at [1178, 187] on button at bounding box center [1185, 191] width 15 height 18
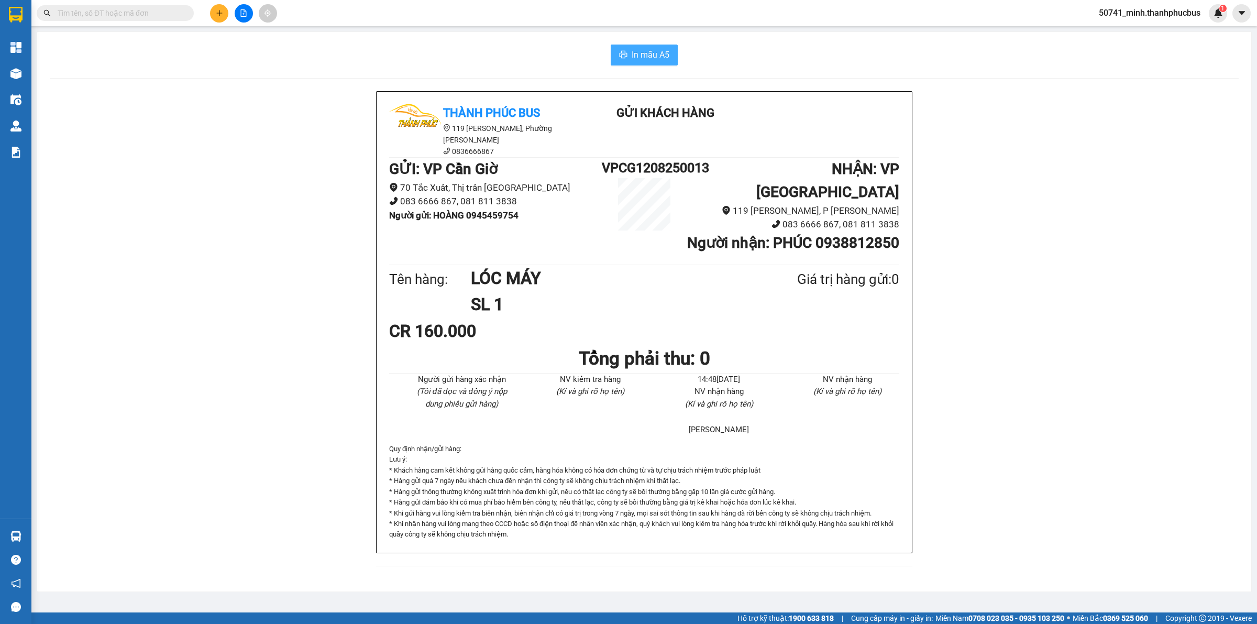
click at [655, 48] on button "In mẫu A5" at bounding box center [644, 55] width 67 height 21
